Goal: Find specific fact: Find specific fact

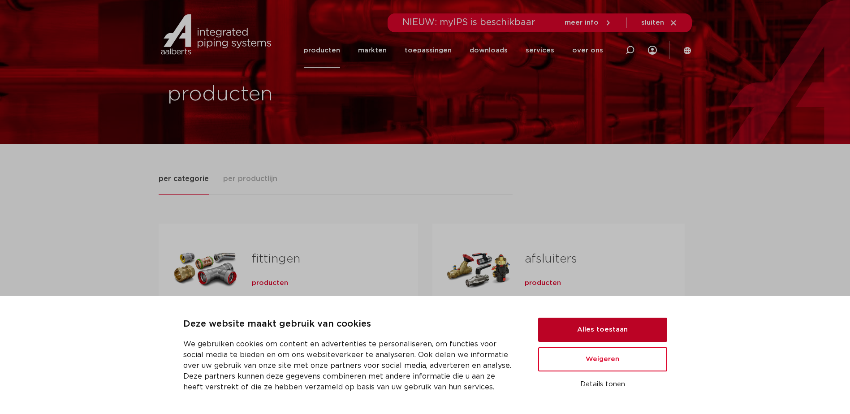
click at [606, 337] on button "Alles toestaan" at bounding box center [602, 330] width 129 height 24
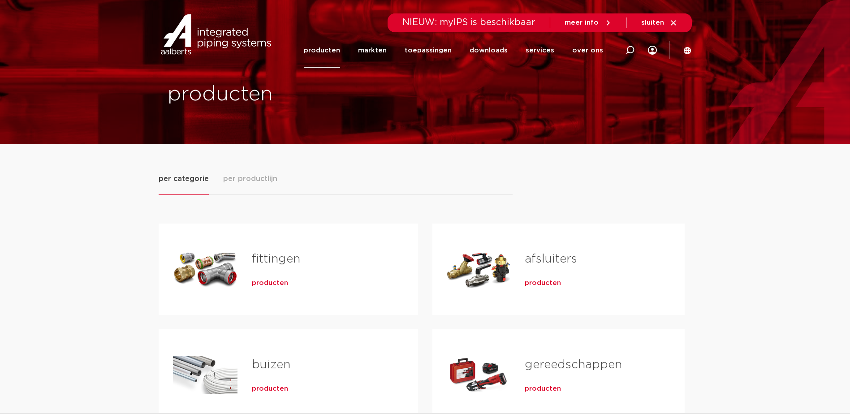
click at [216, 271] on div "Tabs. Open items met enter of spatie, sluit af met escape en navigeer met de pi…" at bounding box center [205, 269] width 65 height 63
click at [270, 282] on span "producten" at bounding box center [270, 283] width 36 height 9
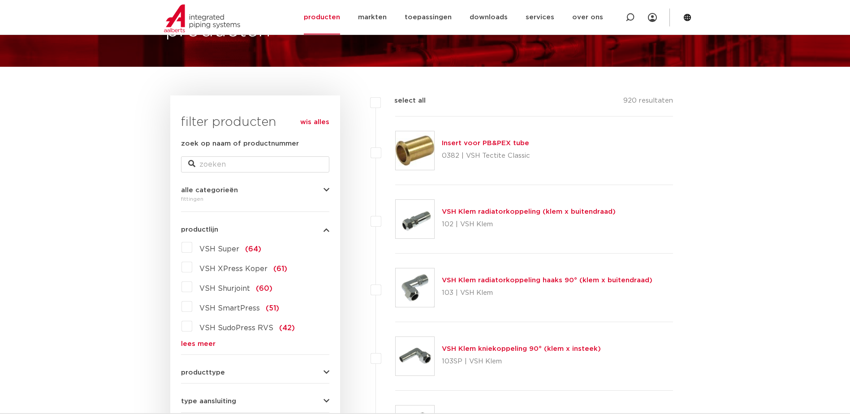
scroll to position [90, 0]
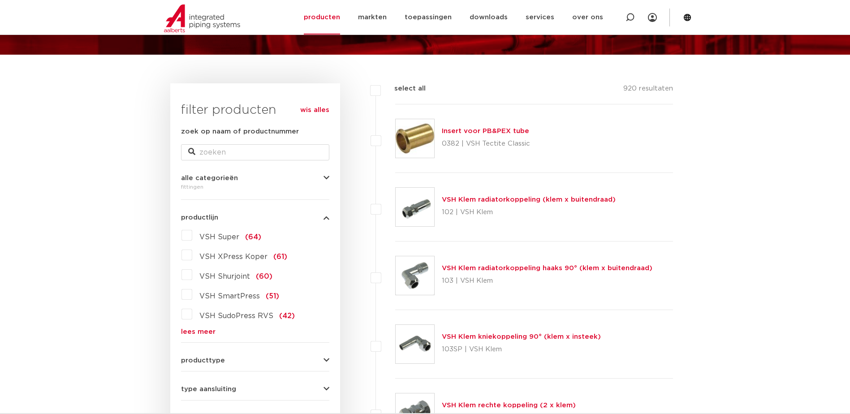
click at [192, 236] on label "VSH Super (64)" at bounding box center [226, 235] width 69 height 14
click at [0, 0] on input "VSH Super (64)" at bounding box center [0, 0] width 0 height 0
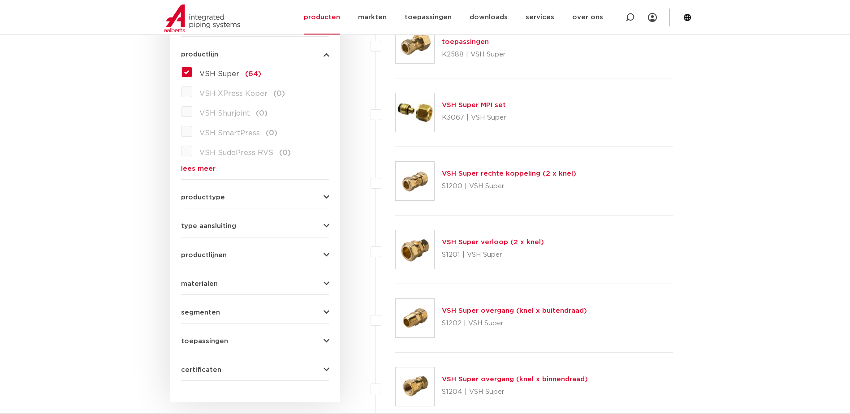
scroll to position [269, 0]
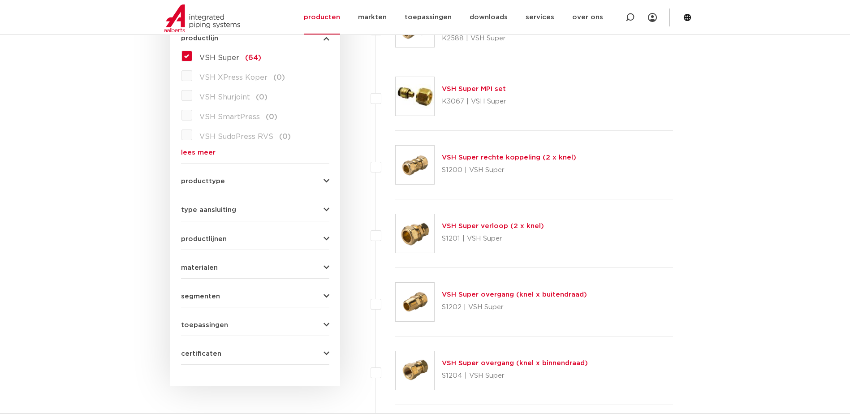
click at [322, 179] on button "producttype" at bounding box center [255, 181] width 148 height 7
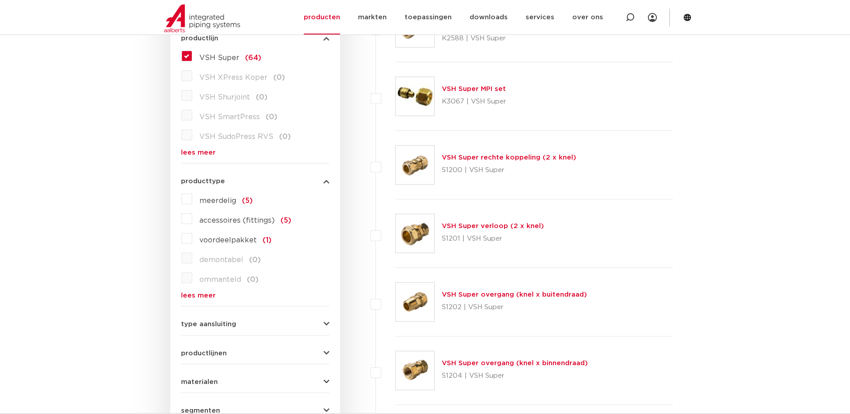
click at [328, 324] on icon "button" at bounding box center [326, 324] width 6 height 7
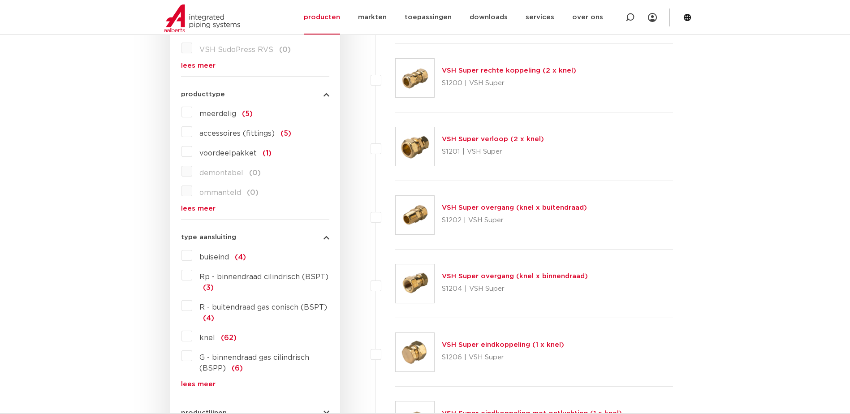
scroll to position [358, 0]
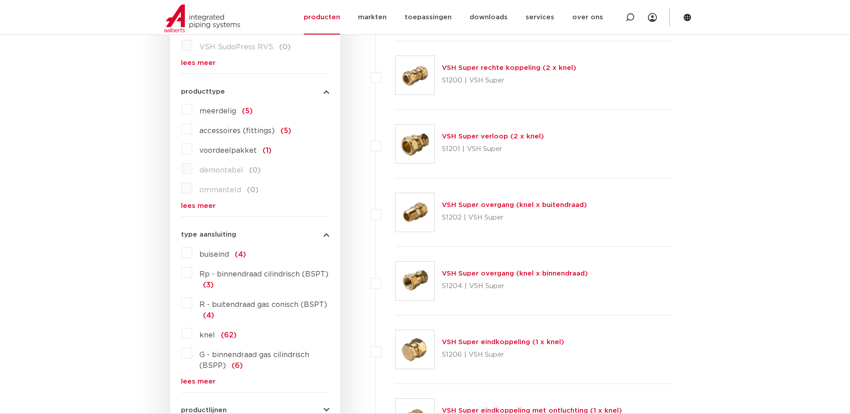
click at [465, 207] on link "VSH Super overgang (knel x buitendraad)" at bounding box center [514, 205] width 145 height 7
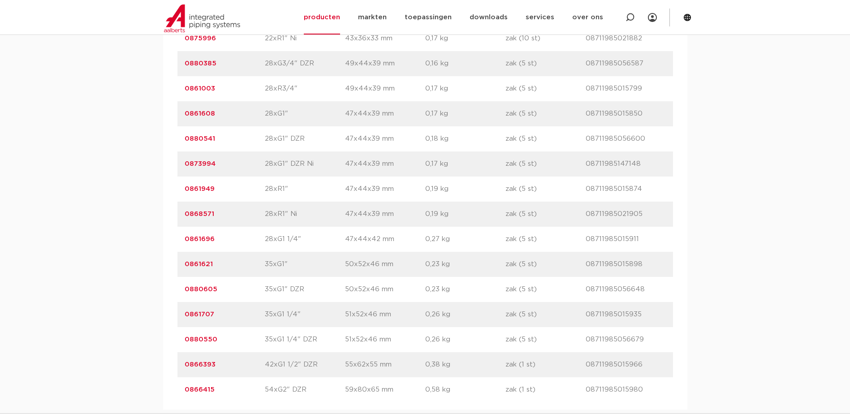
scroll to position [2195, 0]
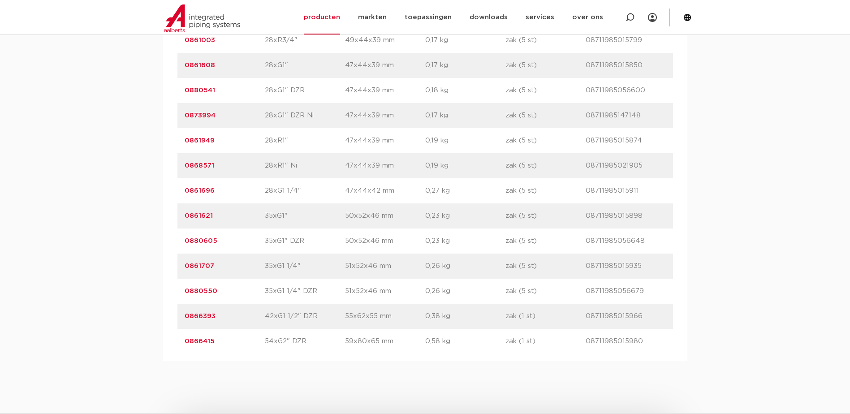
drag, startPoint x: 226, startPoint y: 315, endPoint x: 180, endPoint y: 315, distance: 46.6
click at [180, 315] on div "artikelnummer 0866393 afmeting 42xG1 1/2" DZR [GEOGRAPHIC_DATA] 55x62x55 mm gew…" at bounding box center [424, 316] width 495 height 25
drag, startPoint x: 180, startPoint y: 315, endPoint x: 194, endPoint y: 315, distance: 13.9
copy link "0866393"
